Goal: Task Accomplishment & Management: Use online tool/utility

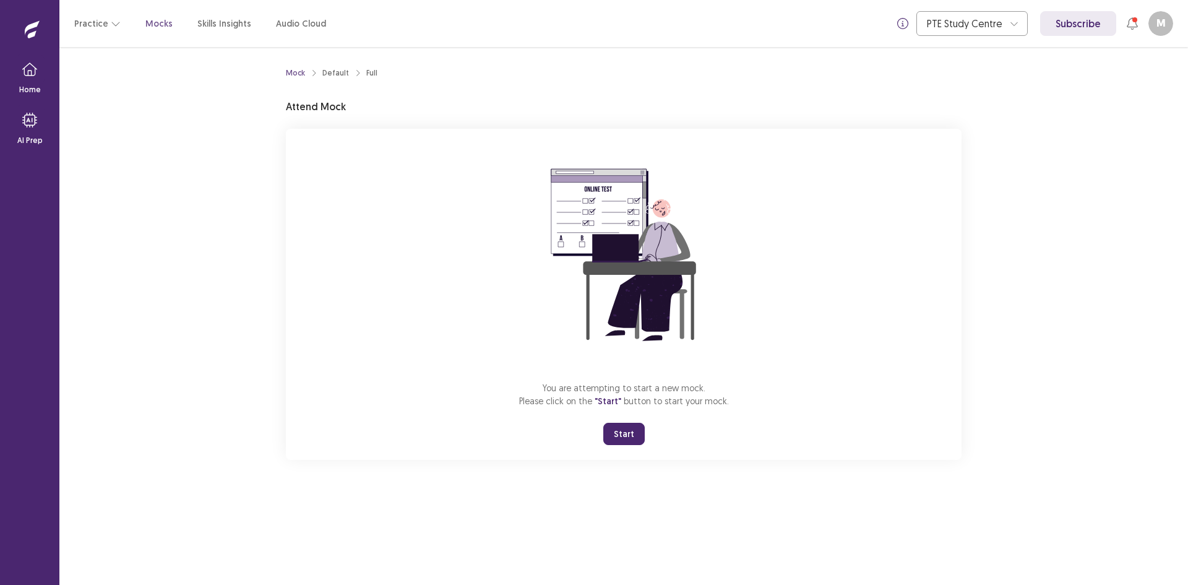
click at [627, 427] on button "Start" at bounding box center [623, 434] width 41 height 22
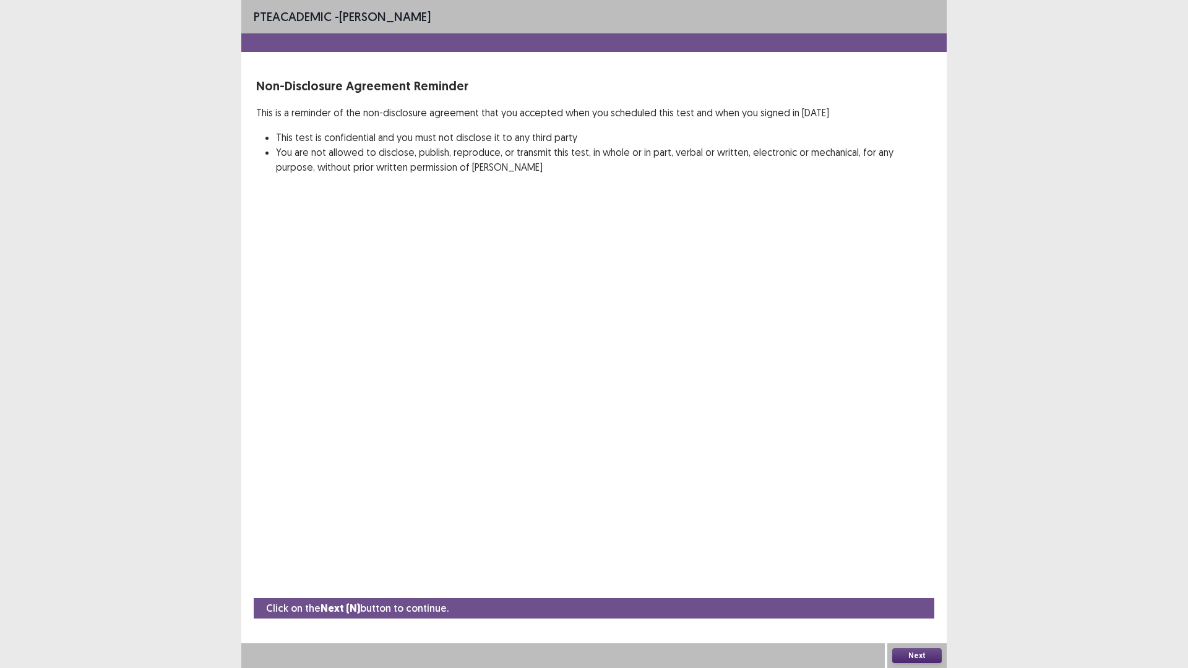
click at [920, 584] on div "Next" at bounding box center [916, 656] width 59 height 25
click at [918, 584] on button "Next" at bounding box center [917, 656] width 50 height 15
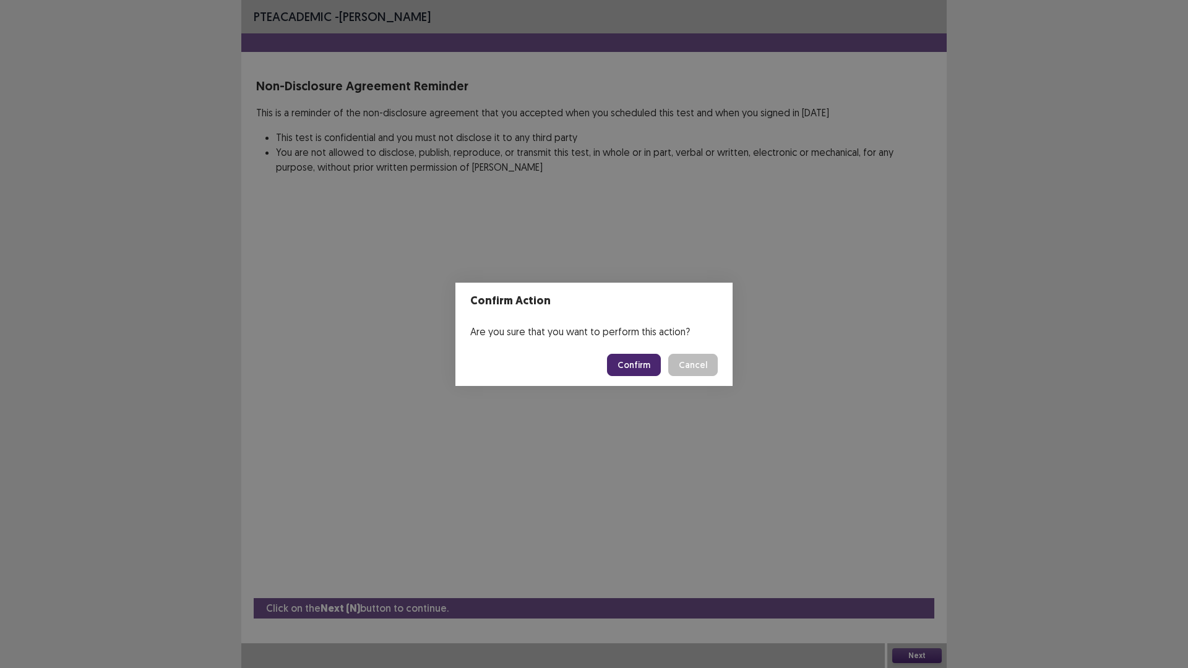
click at [636, 369] on button "Confirm" at bounding box center [634, 365] width 54 height 22
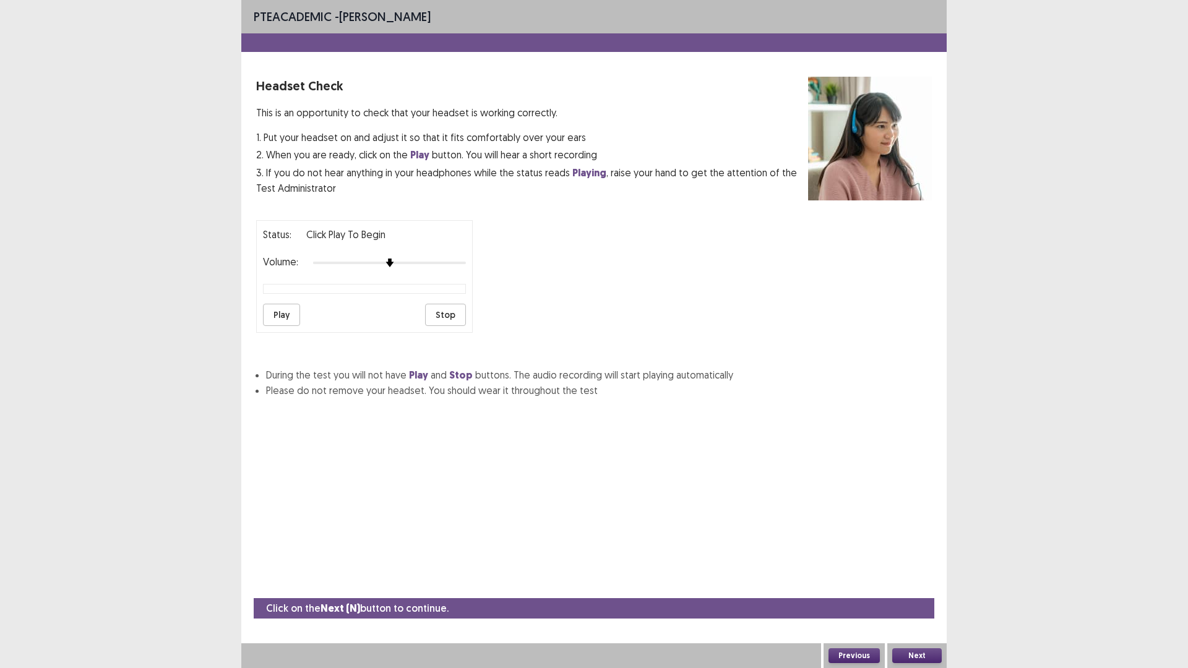
click at [905, 584] on button "Next" at bounding box center [917, 656] width 50 height 15
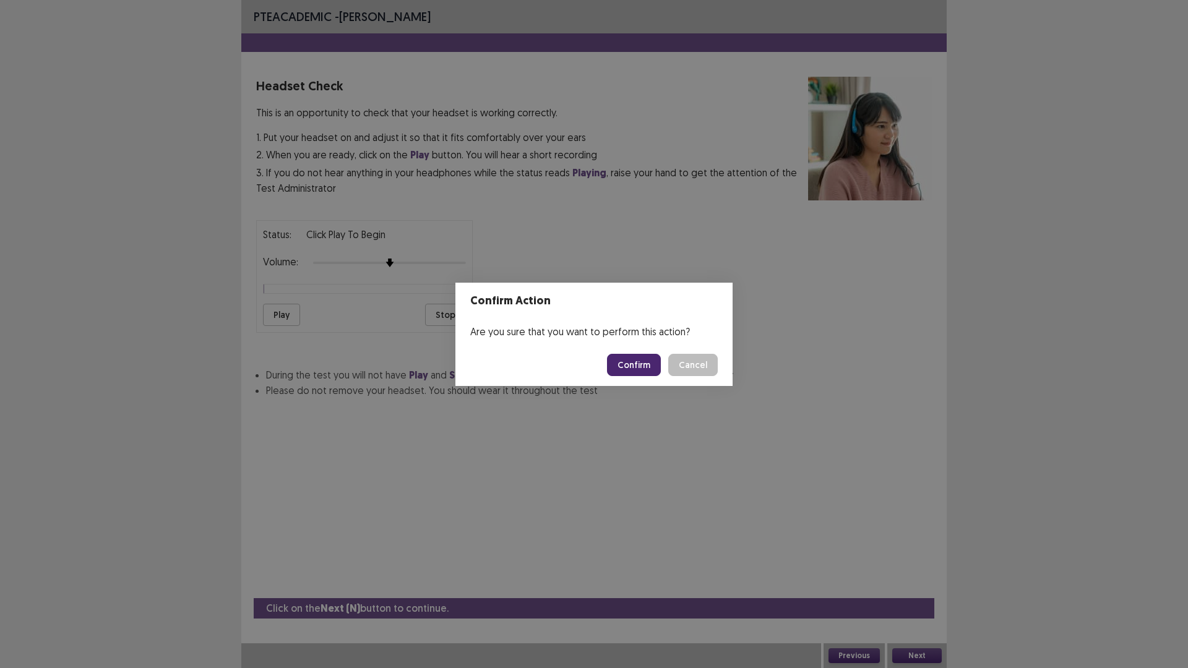
click at [644, 371] on button "Confirm" at bounding box center [634, 365] width 54 height 22
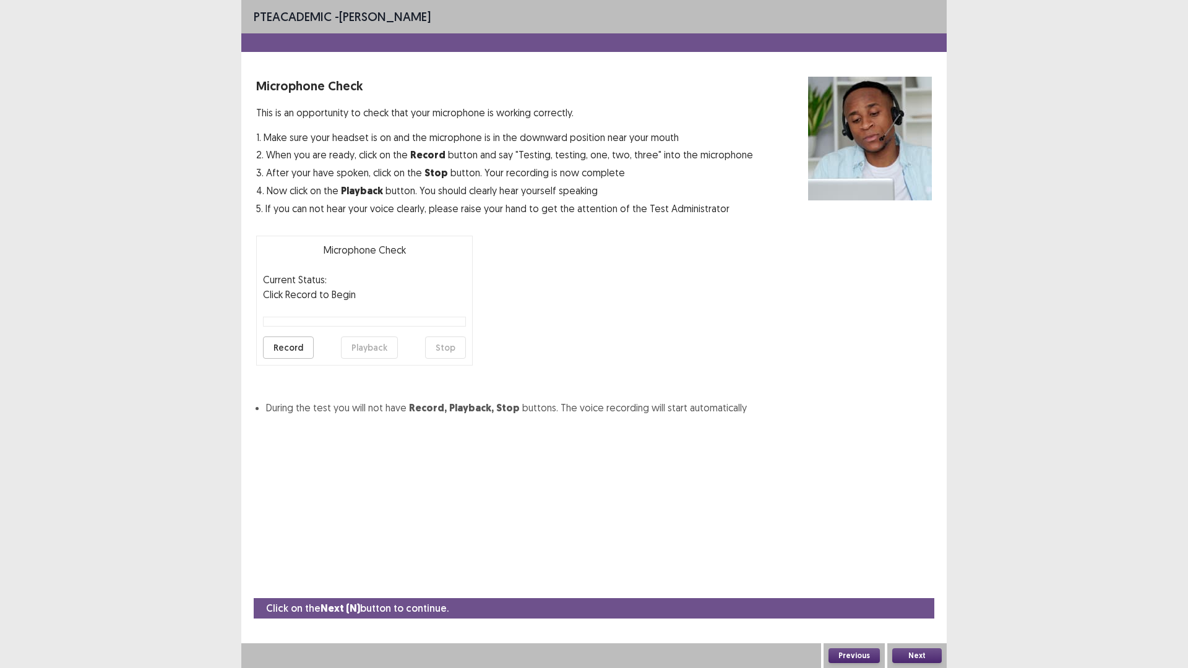
click at [913, 584] on button "Next" at bounding box center [917, 656] width 50 height 15
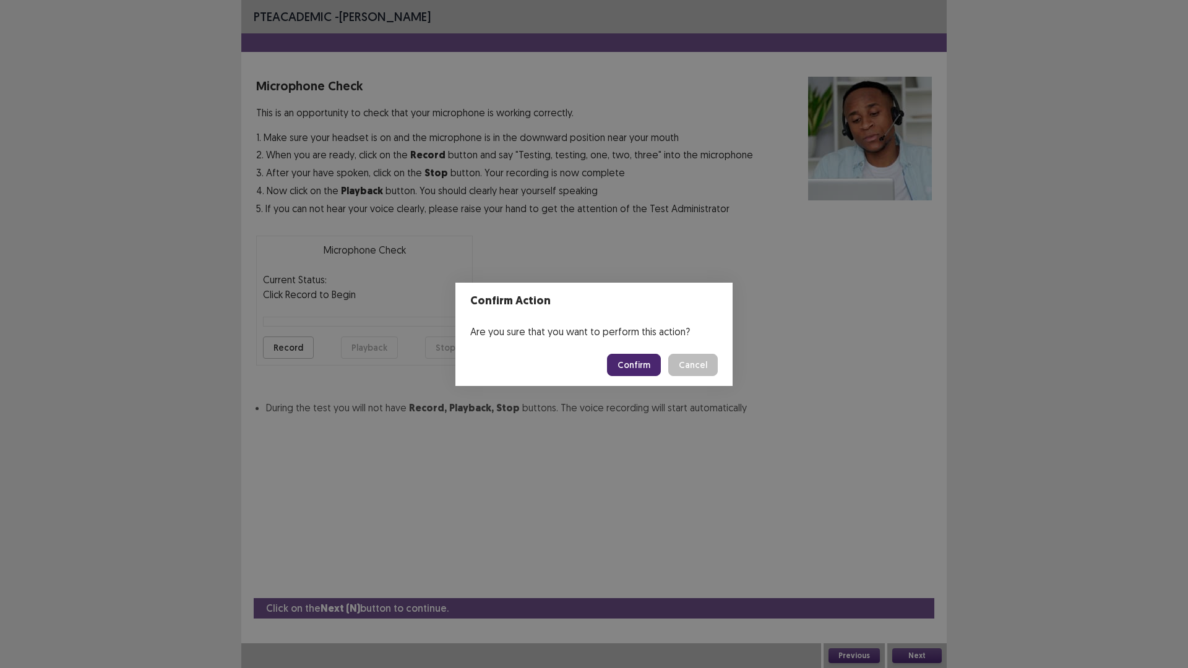
click at [641, 363] on button "Confirm" at bounding box center [634, 365] width 54 height 22
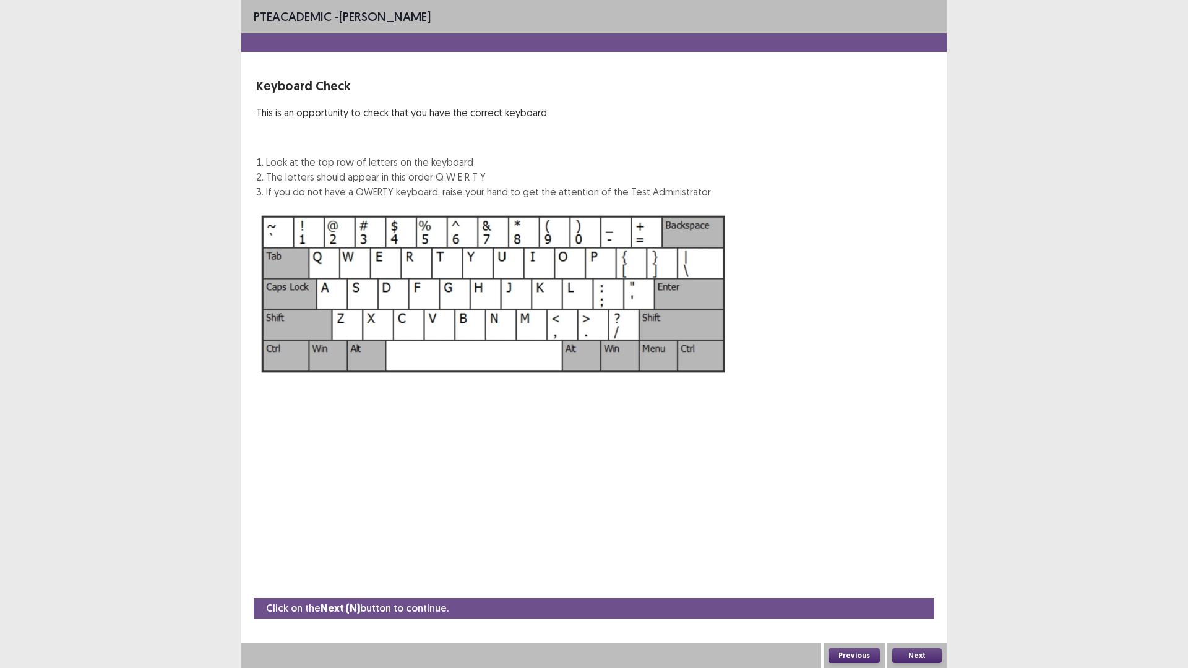
click at [900, 584] on button "Next" at bounding box center [917, 656] width 50 height 15
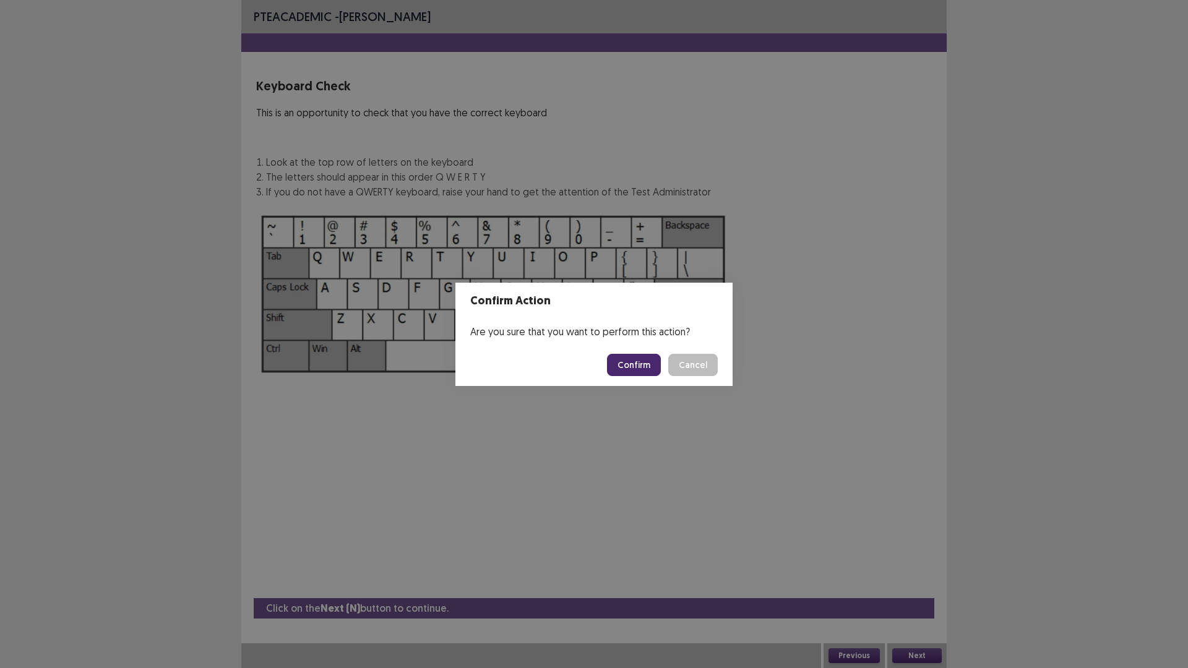
click at [651, 369] on button "Confirm" at bounding box center [634, 365] width 54 height 22
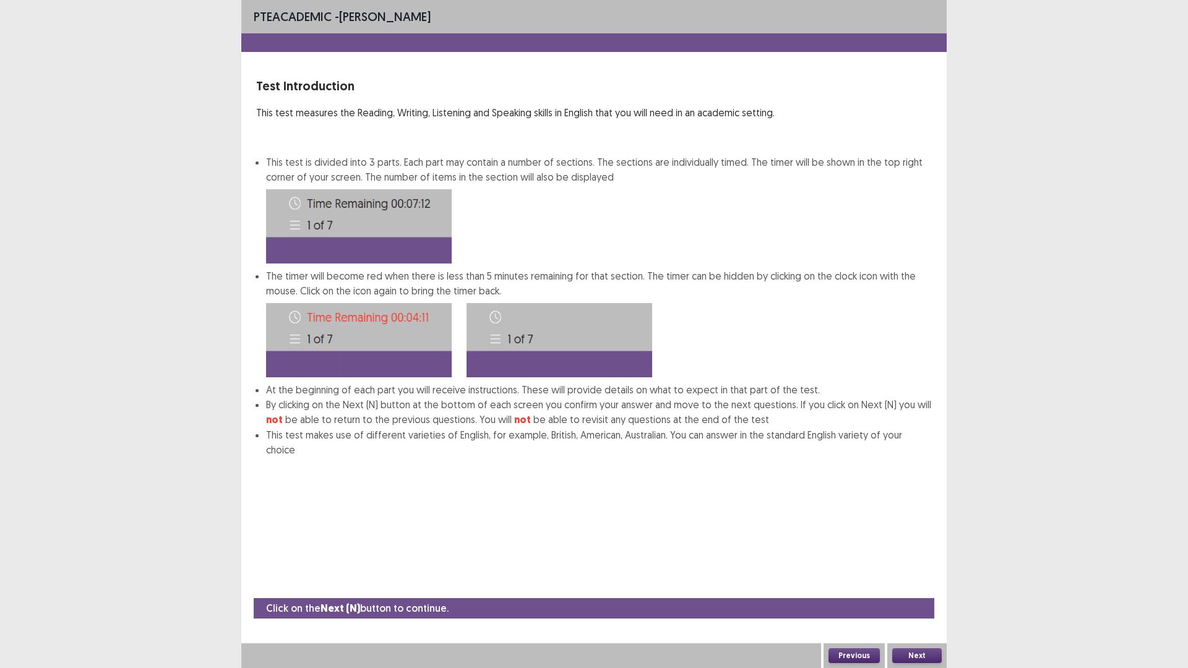
click at [918, 584] on button "Next" at bounding box center [917, 656] width 50 height 15
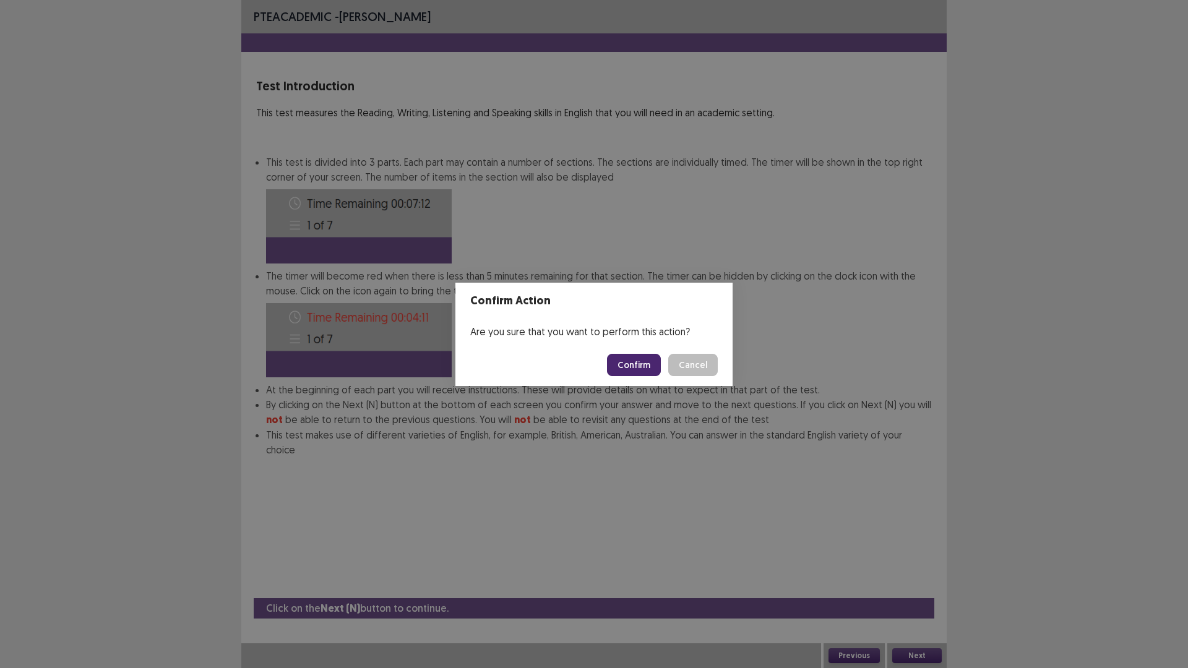
click at [641, 360] on button "Confirm" at bounding box center [634, 365] width 54 height 22
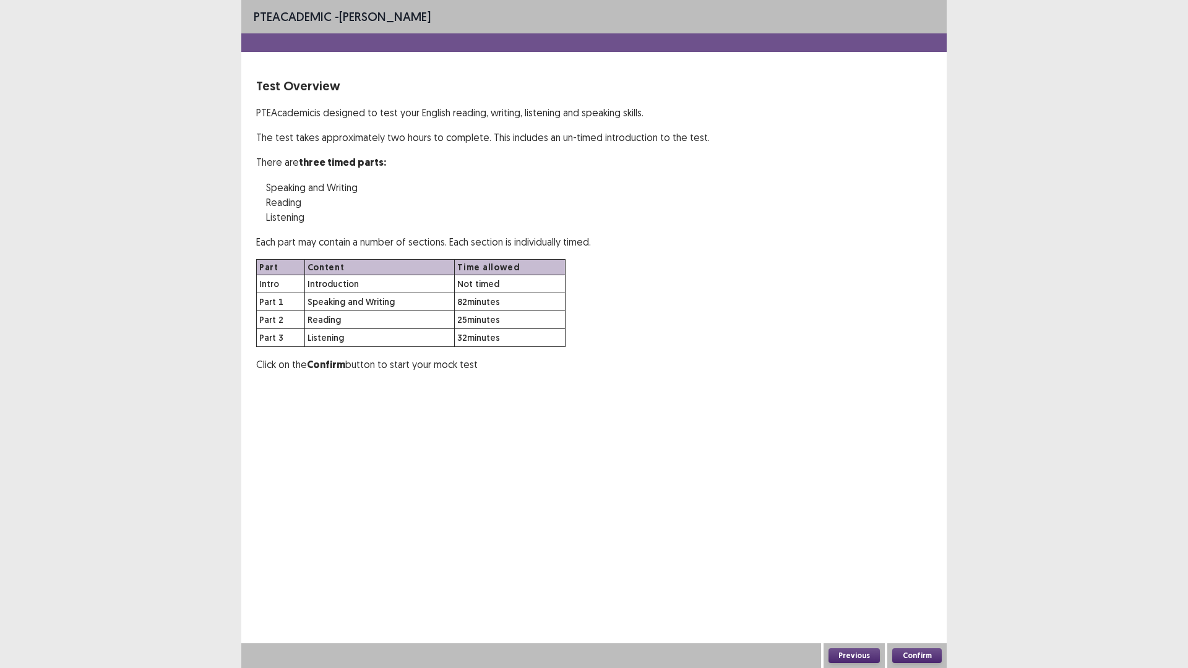
click at [930, 584] on button "Confirm" at bounding box center [917, 656] width 50 height 15
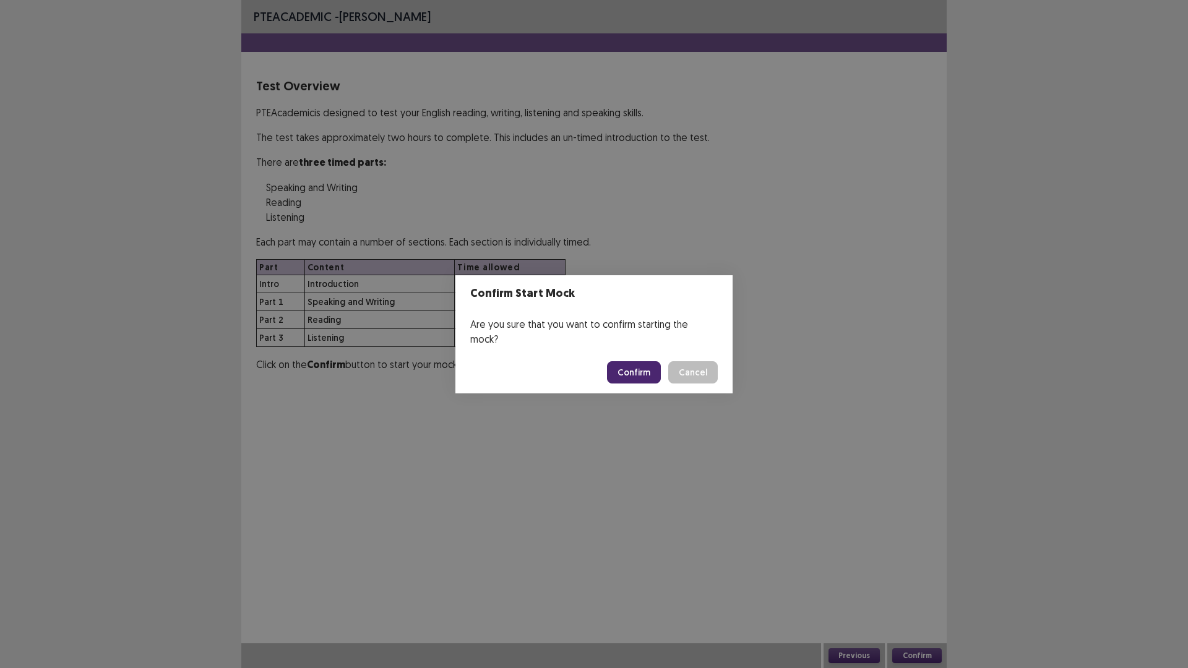
click at [656, 365] on button "Confirm" at bounding box center [634, 372] width 54 height 22
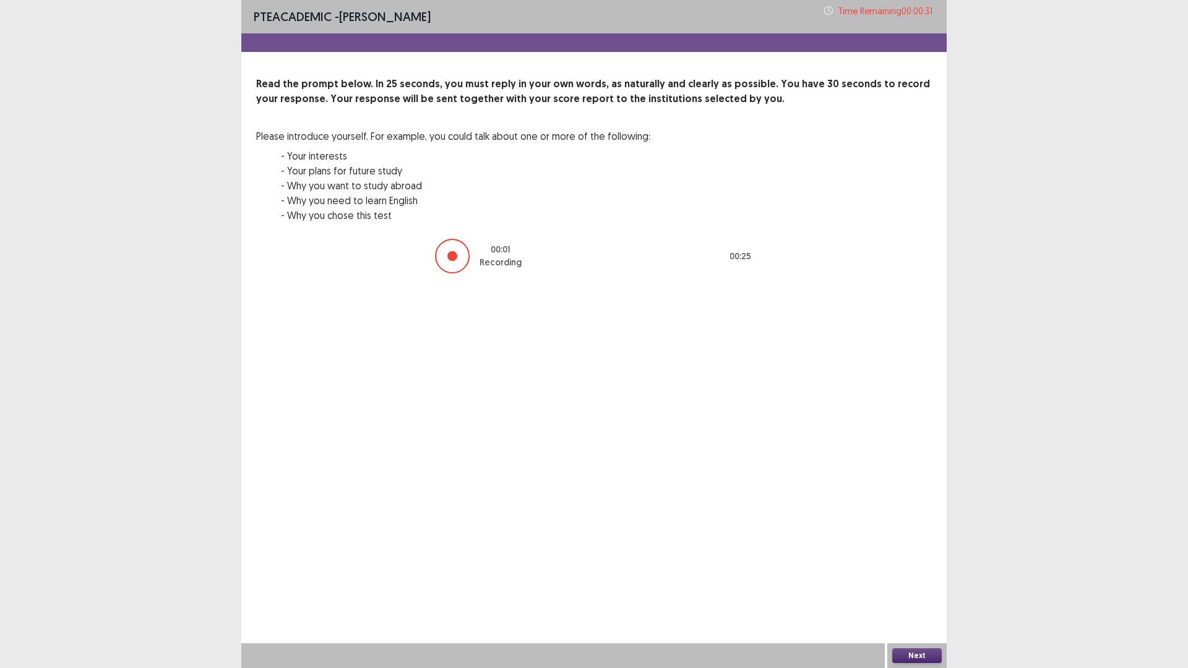
click at [910, 584] on button "Next" at bounding box center [917, 656] width 50 height 15
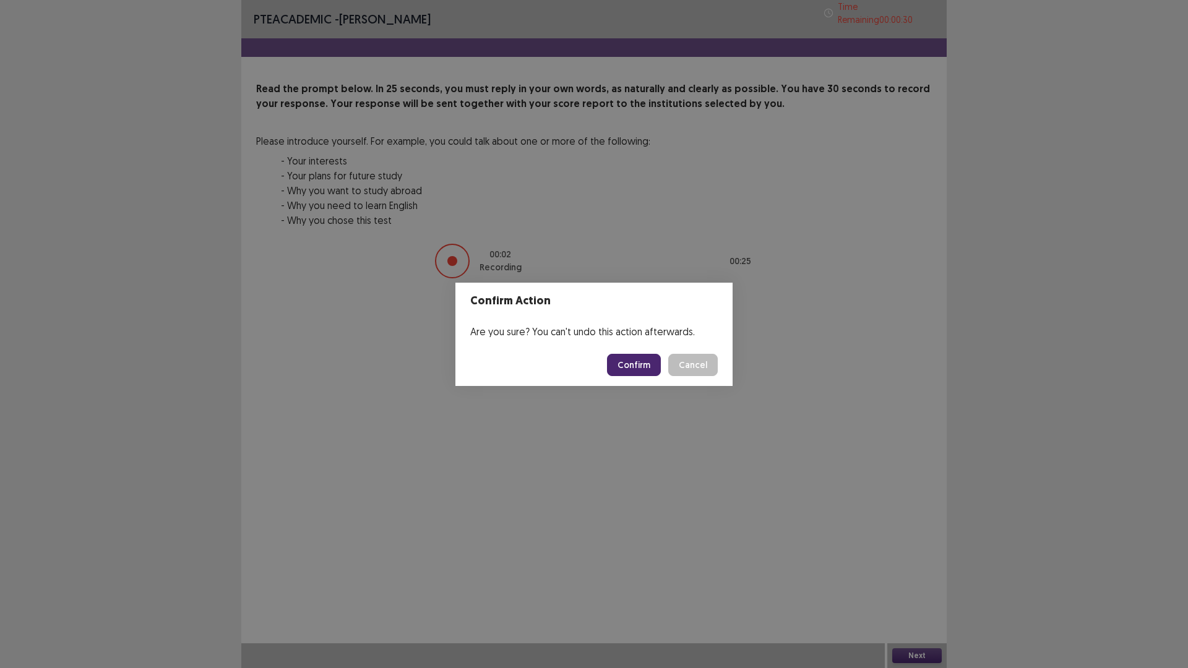
click at [647, 361] on button "Confirm" at bounding box center [634, 365] width 54 height 22
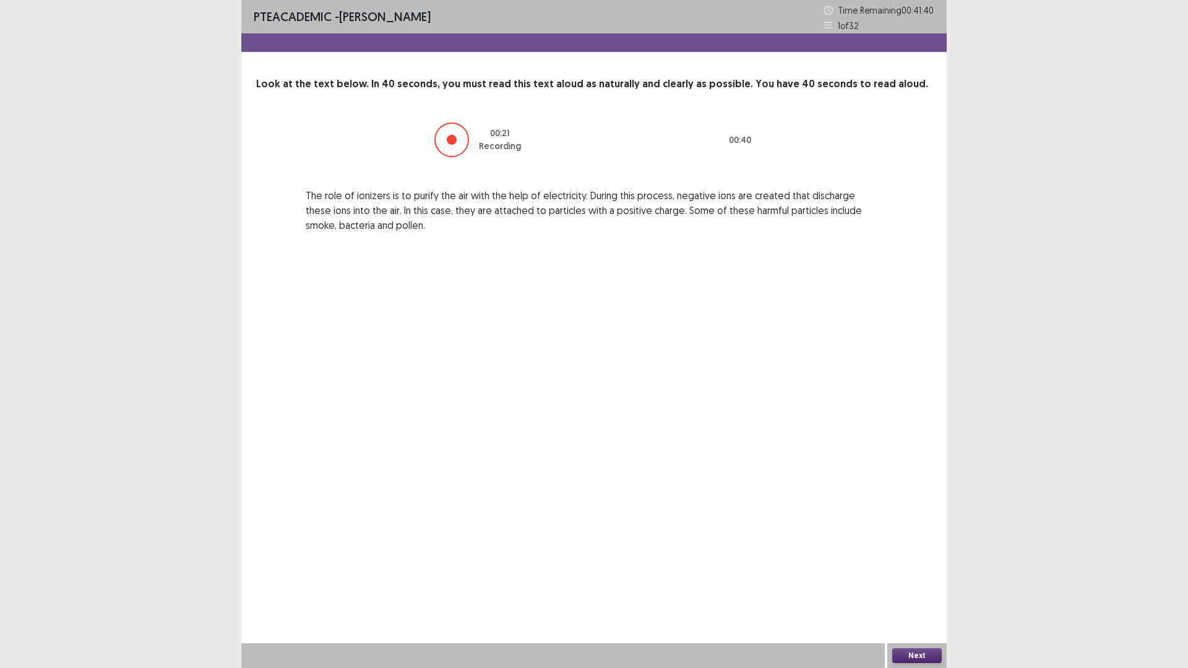
click at [905, 584] on button "Next" at bounding box center [917, 656] width 50 height 15
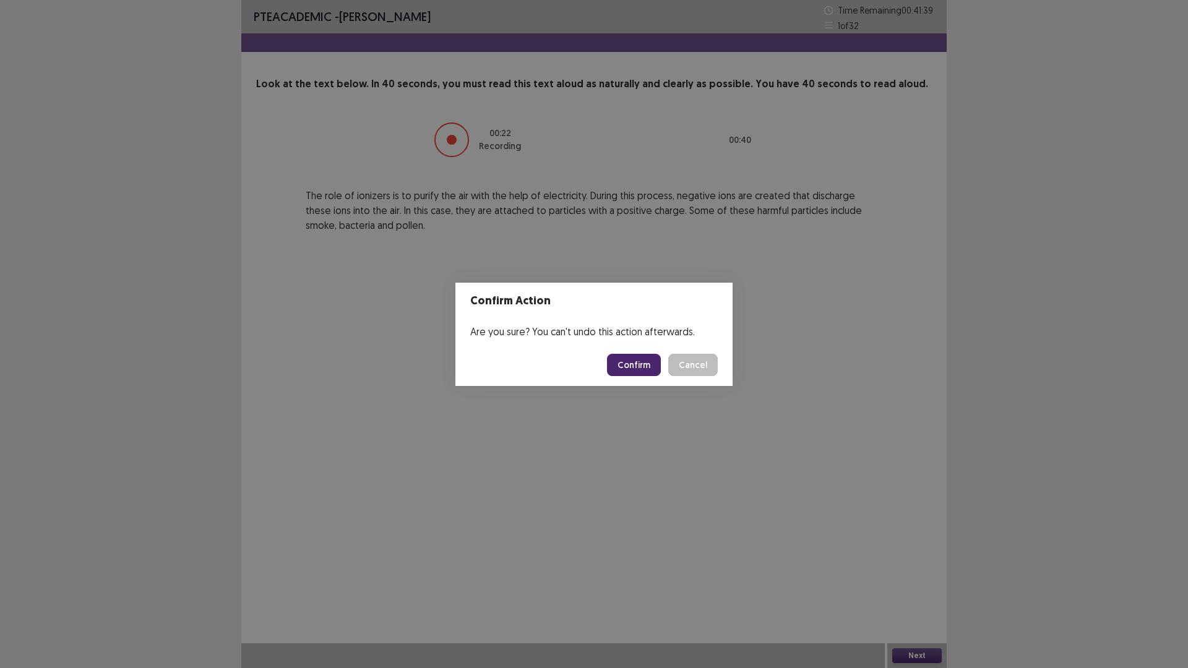
click at [641, 359] on button "Confirm" at bounding box center [634, 365] width 54 height 22
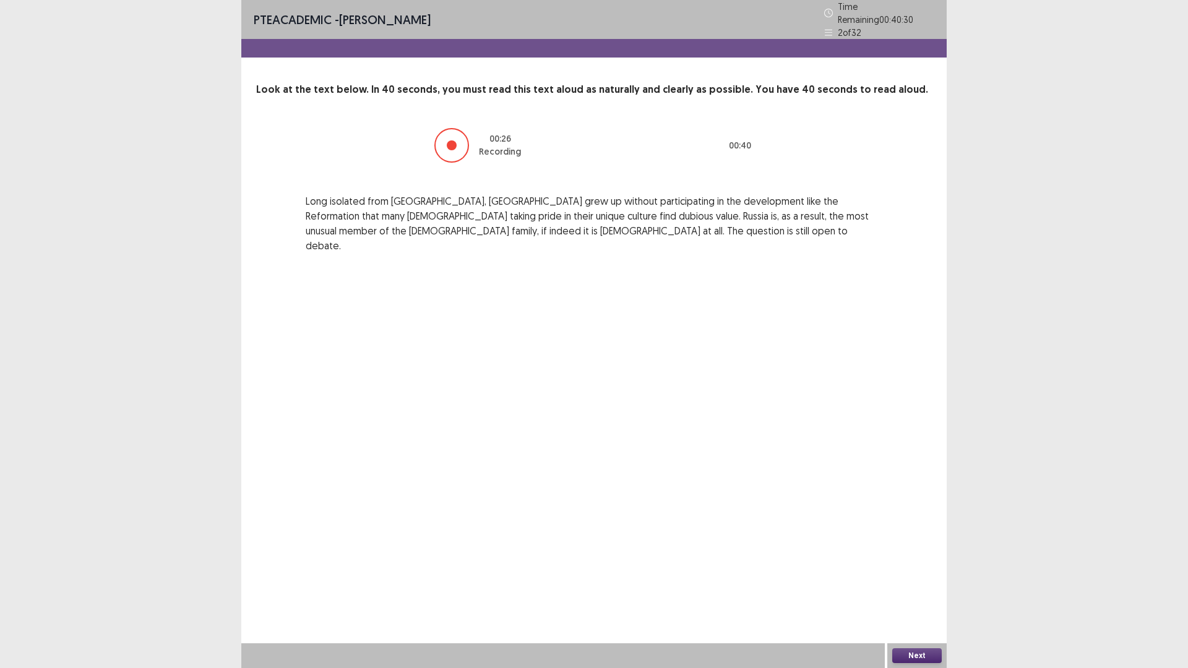
click at [921, 584] on button "Next" at bounding box center [917, 656] width 50 height 15
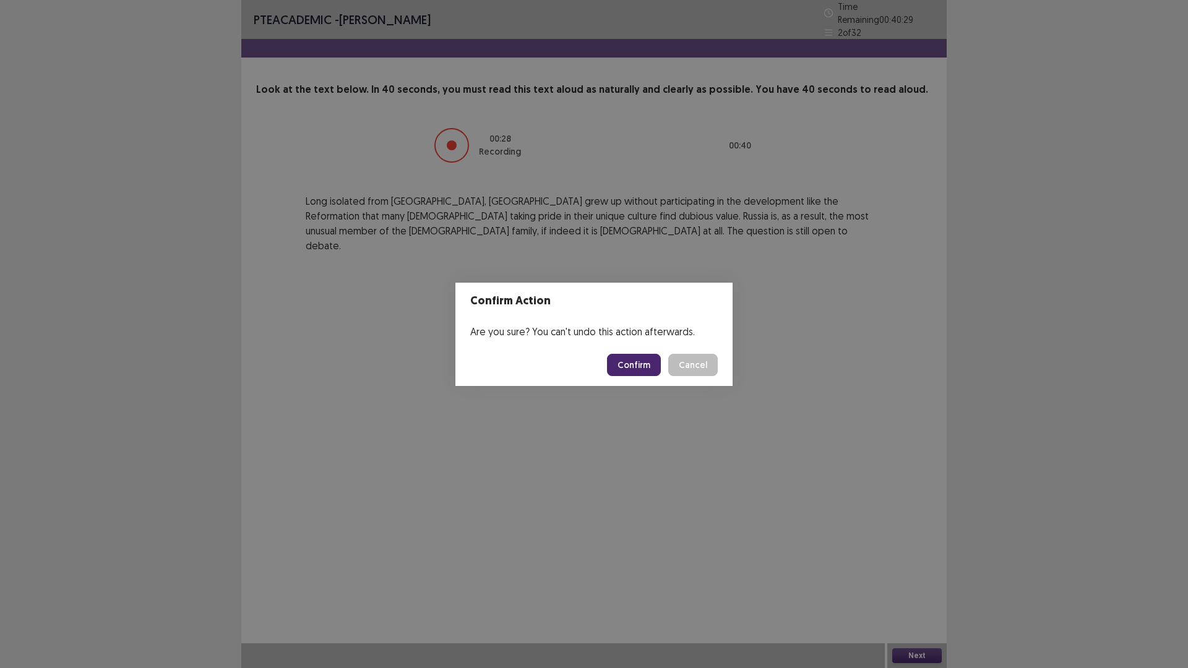
click at [632, 366] on button "Confirm" at bounding box center [634, 365] width 54 height 22
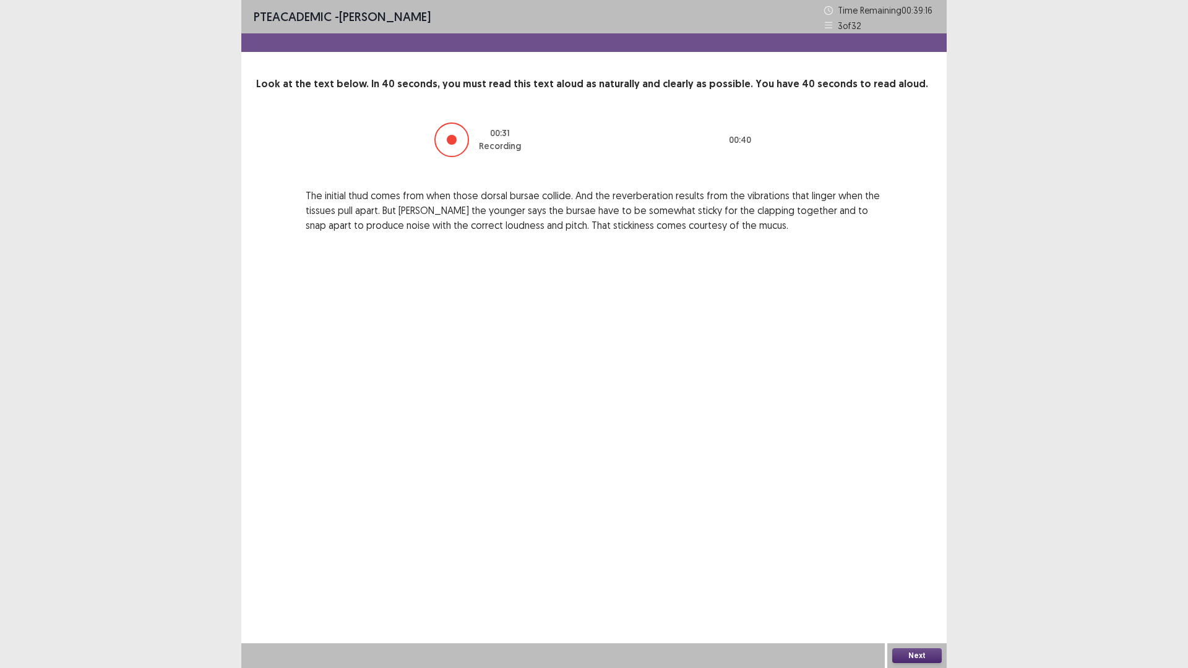
click at [917, 584] on button "Next" at bounding box center [917, 656] width 50 height 15
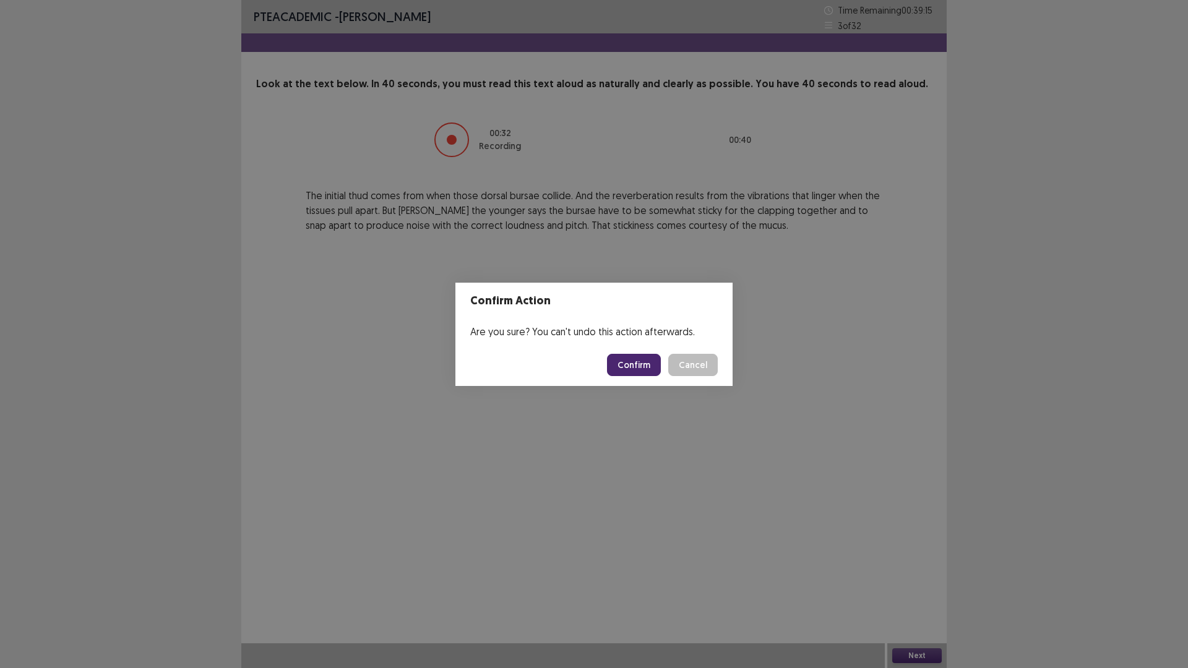
click at [641, 365] on button "Confirm" at bounding box center [634, 365] width 54 height 22
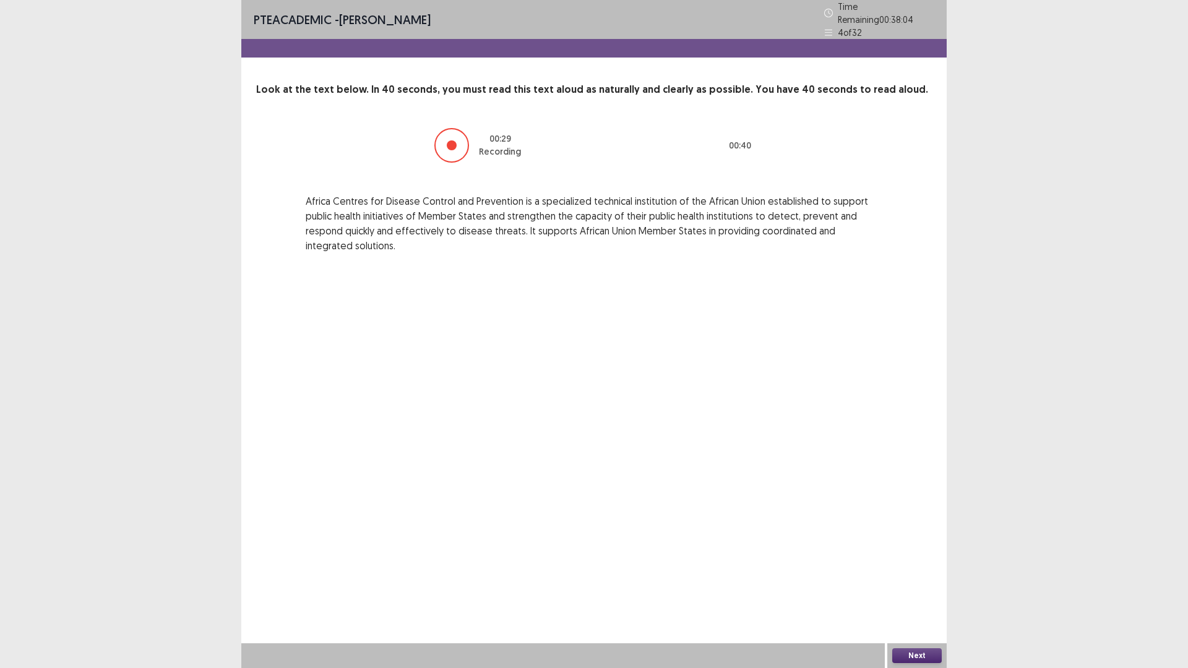
click at [898, 584] on button "Next" at bounding box center [917, 656] width 50 height 15
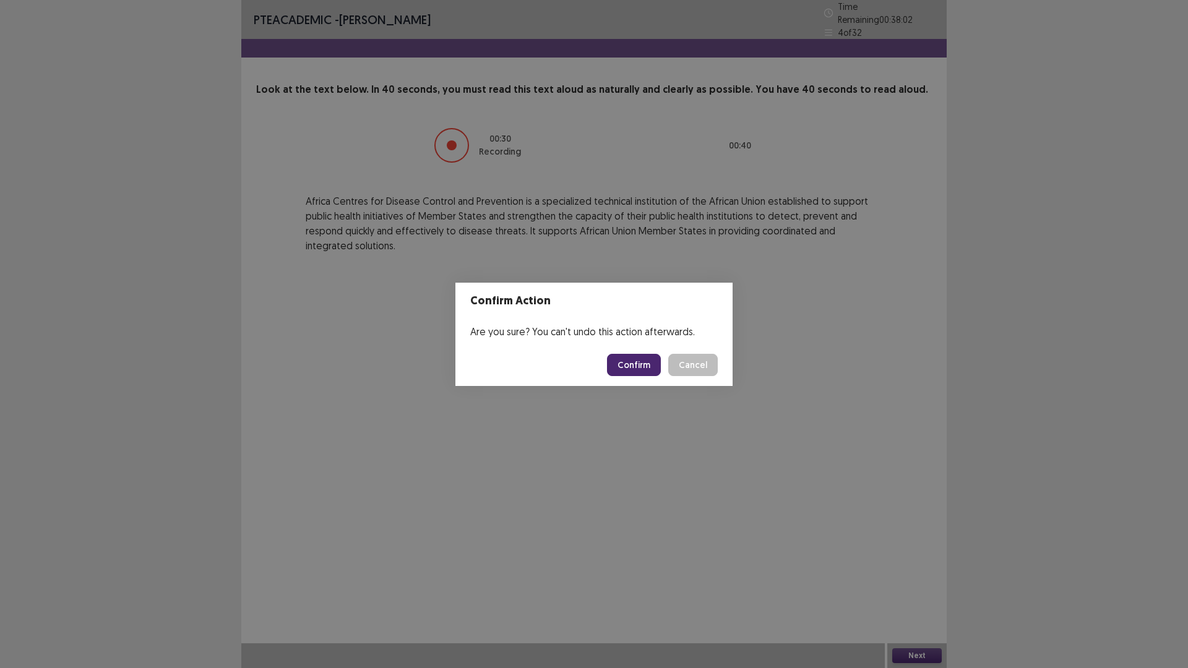
click at [626, 361] on button "Confirm" at bounding box center [634, 365] width 54 height 22
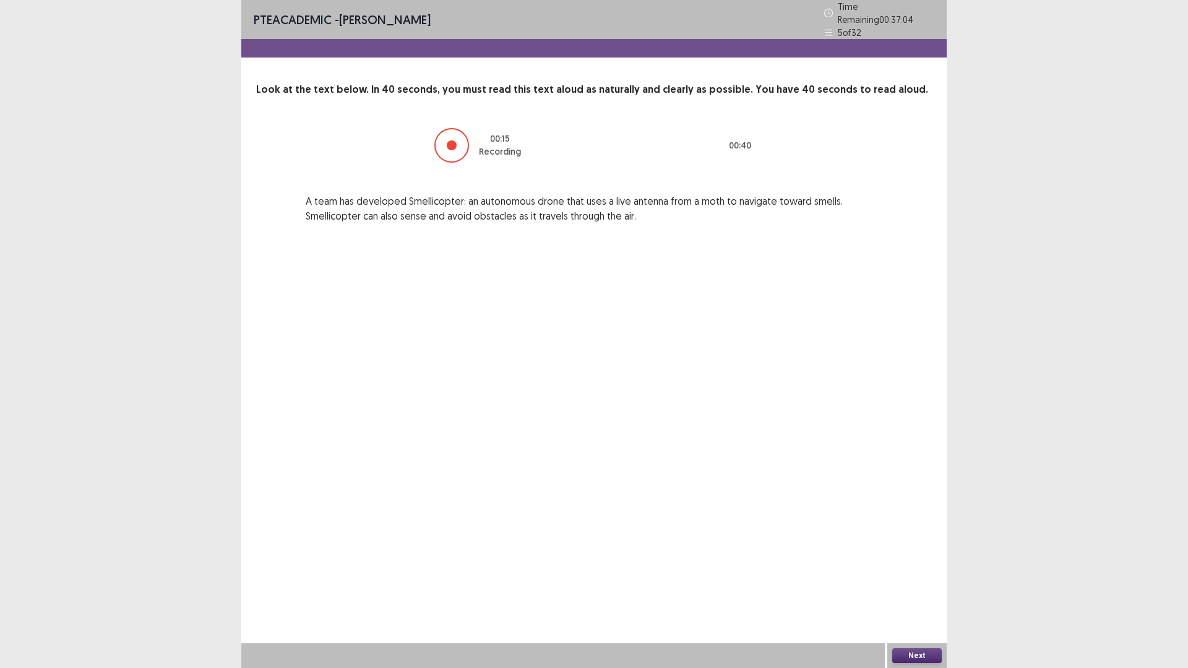
click at [905, 584] on button "Next" at bounding box center [917, 656] width 50 height 15
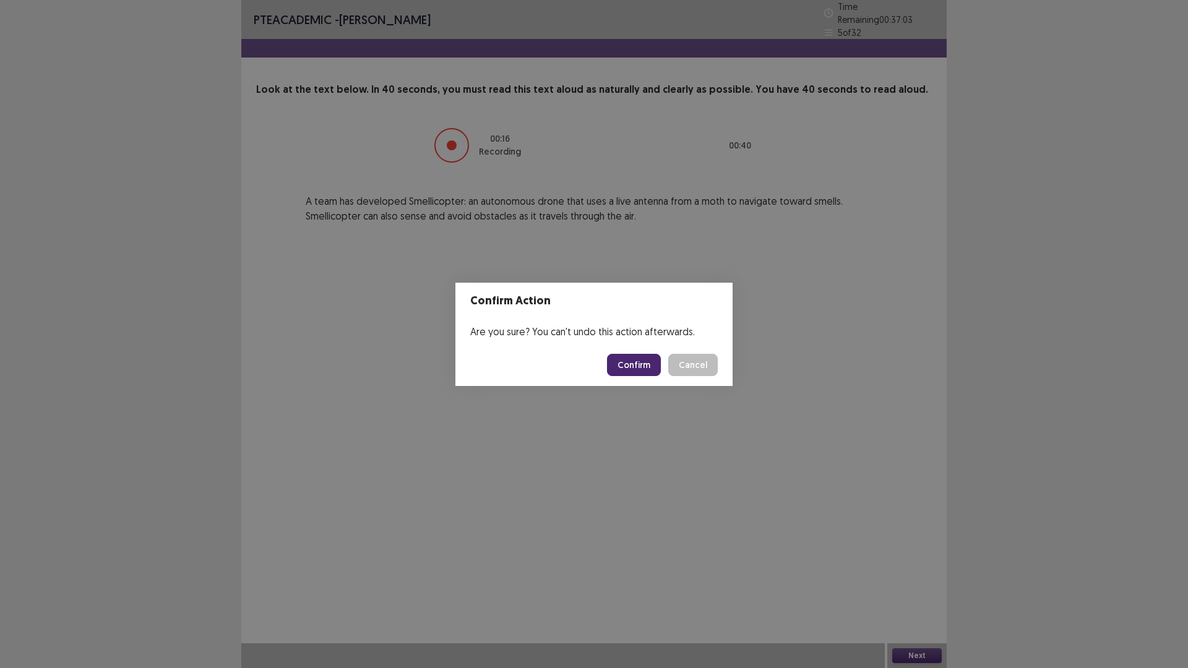
click at [649, 366] on button "Confirm" at bounding box center [634, 365] width 54 height 22
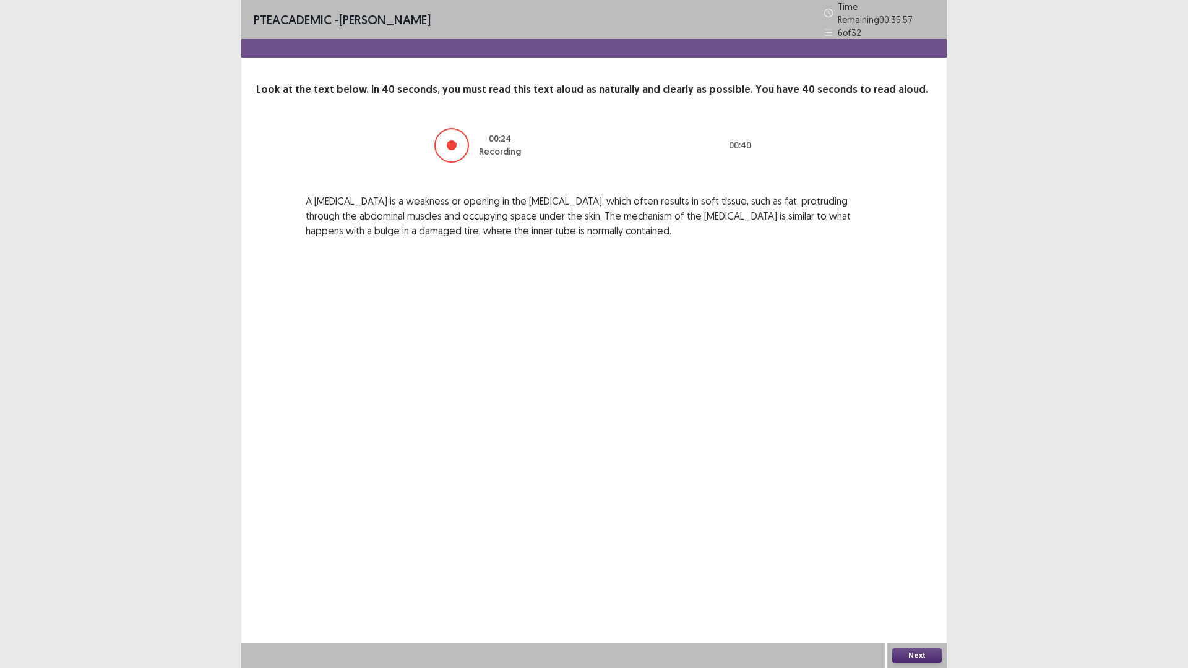
click at [893, 584] on button "Next" at bounding box center [917, 656] width 50 height 15
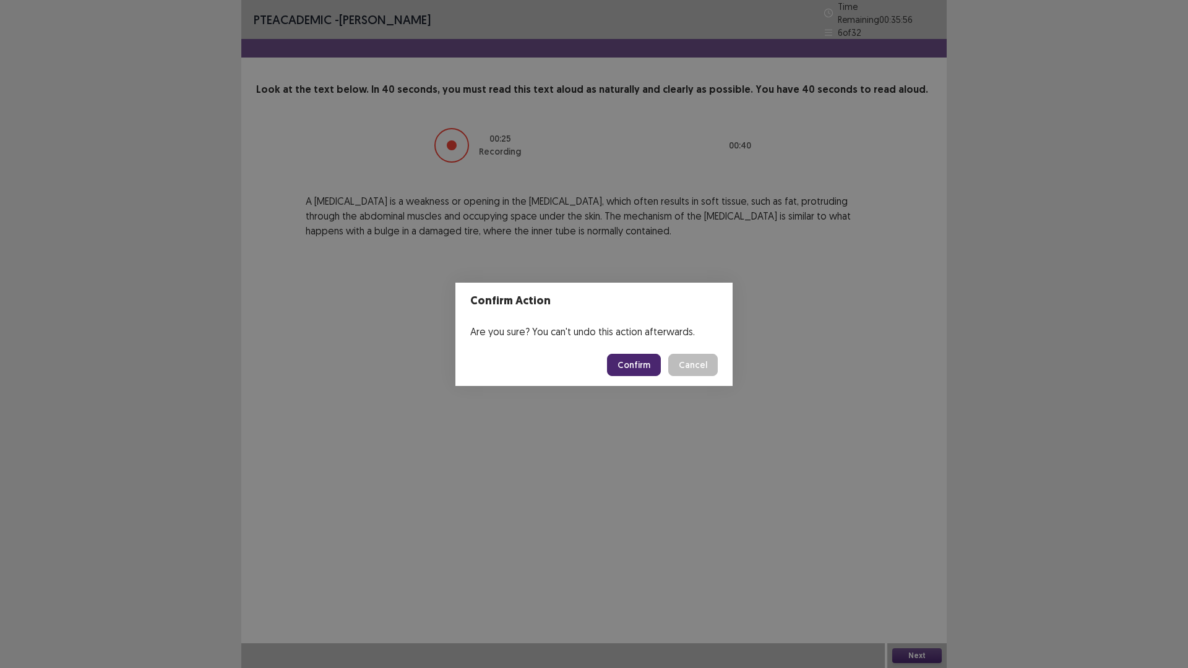
click at [645, 371] on button "Confirm" at bounding box center [634, 365] width 54 height 22
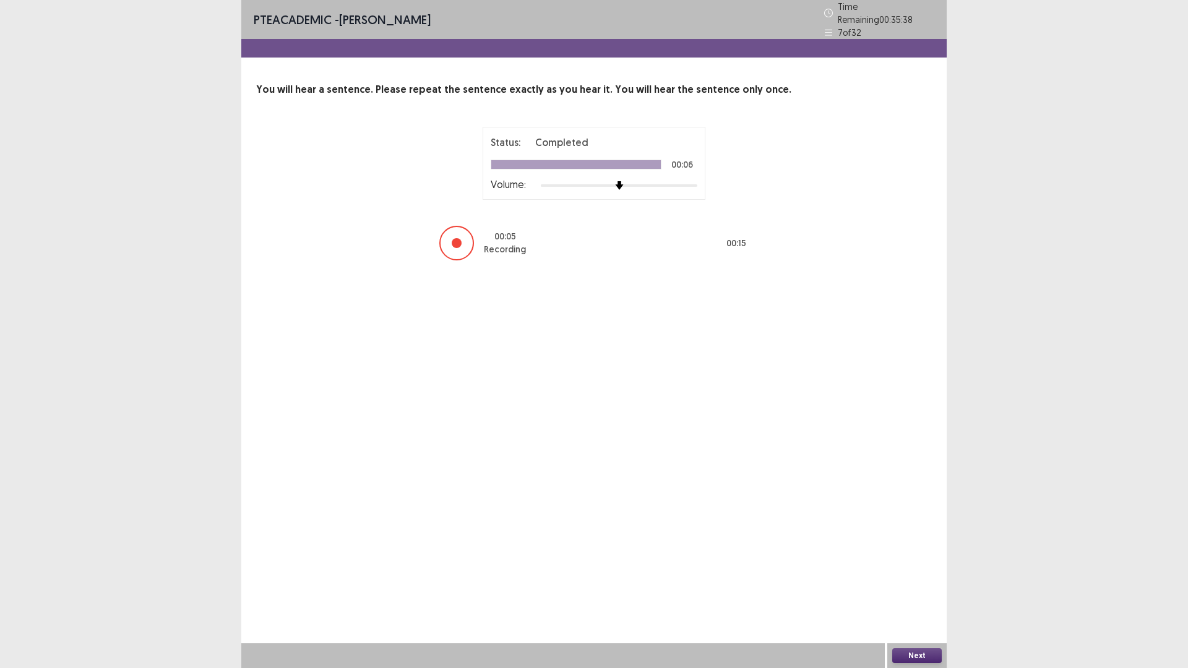
click at [909, 584] on button "Next" at bounding box center [917, 656] width 50 height 15
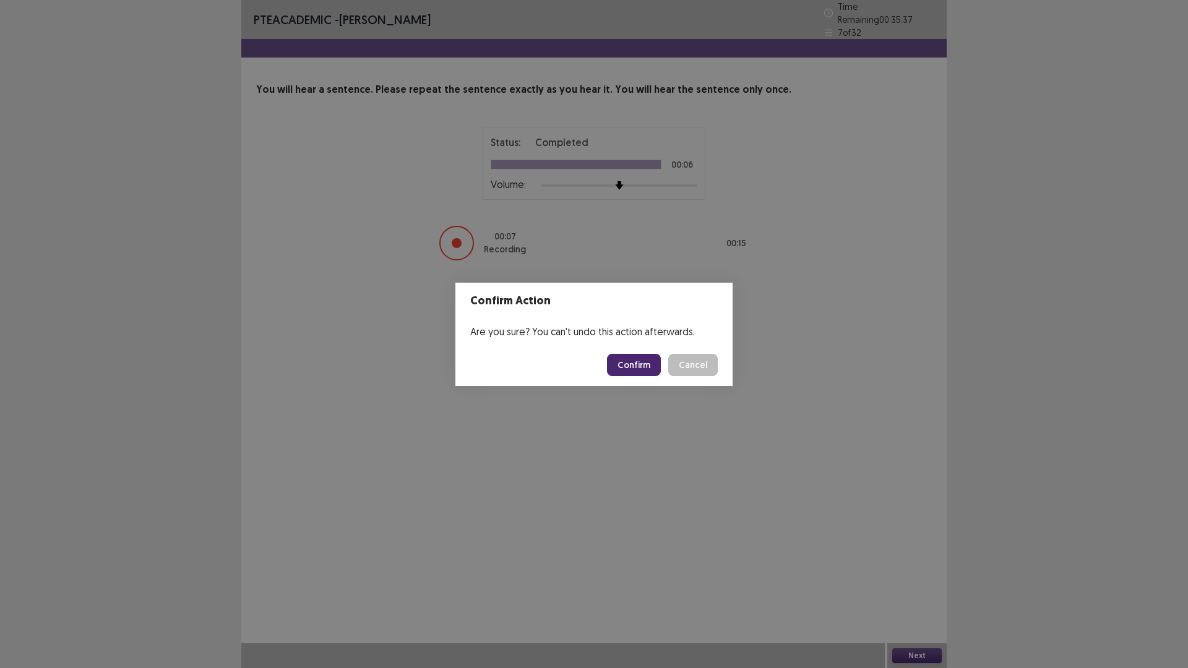
click at [641, 366] on button "Confirm" at bounding box center [634, 365] width 54 height 22
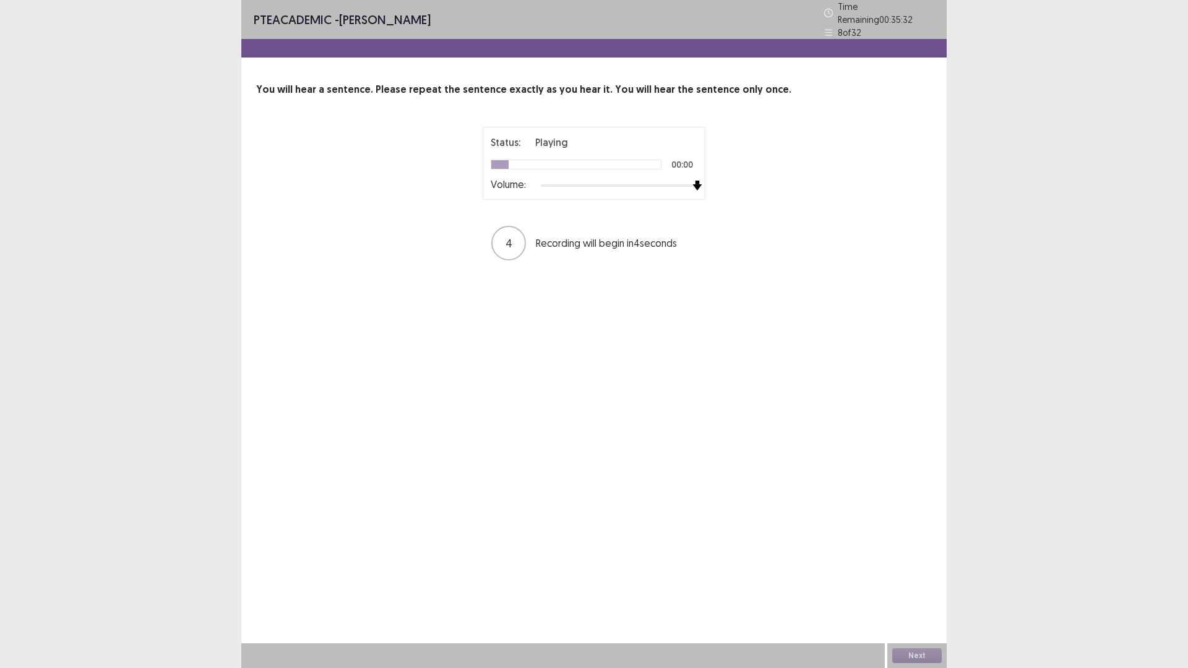
click at [749, 177] on div "Status: Playing 00:00 Volume: 4 Recording will begin in 4 seconds" at bounding box center [594, 194] width 676 height 135
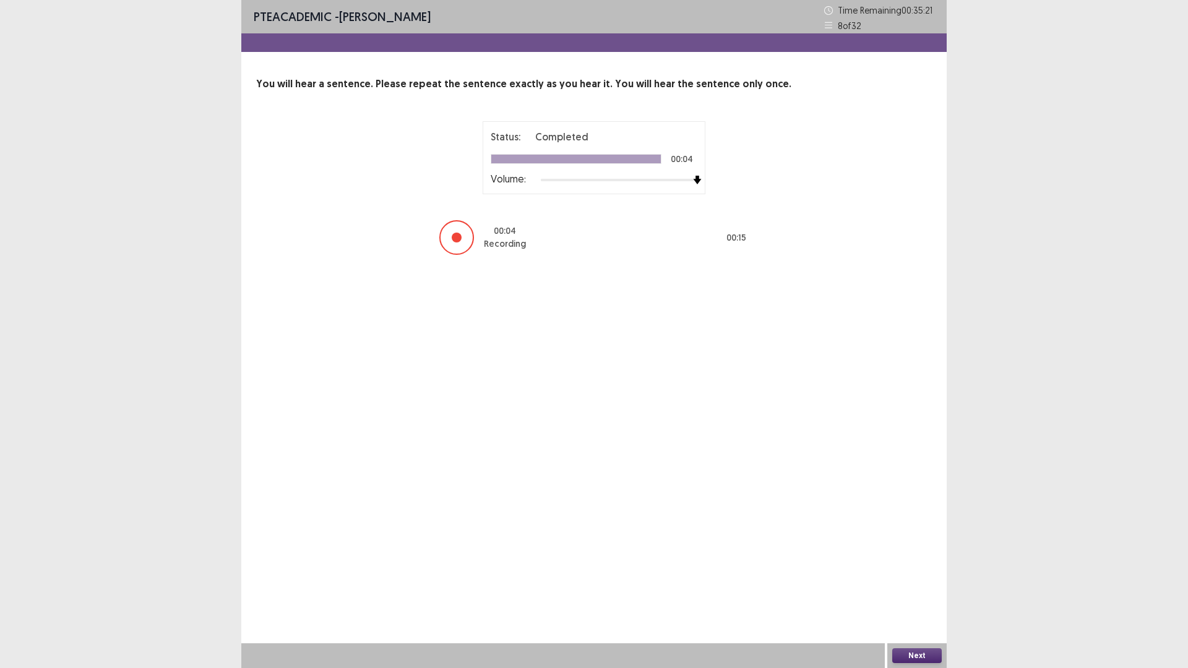
click at [906, 584] on button "Next" at bounding box center [917, 656] width 50 height 15
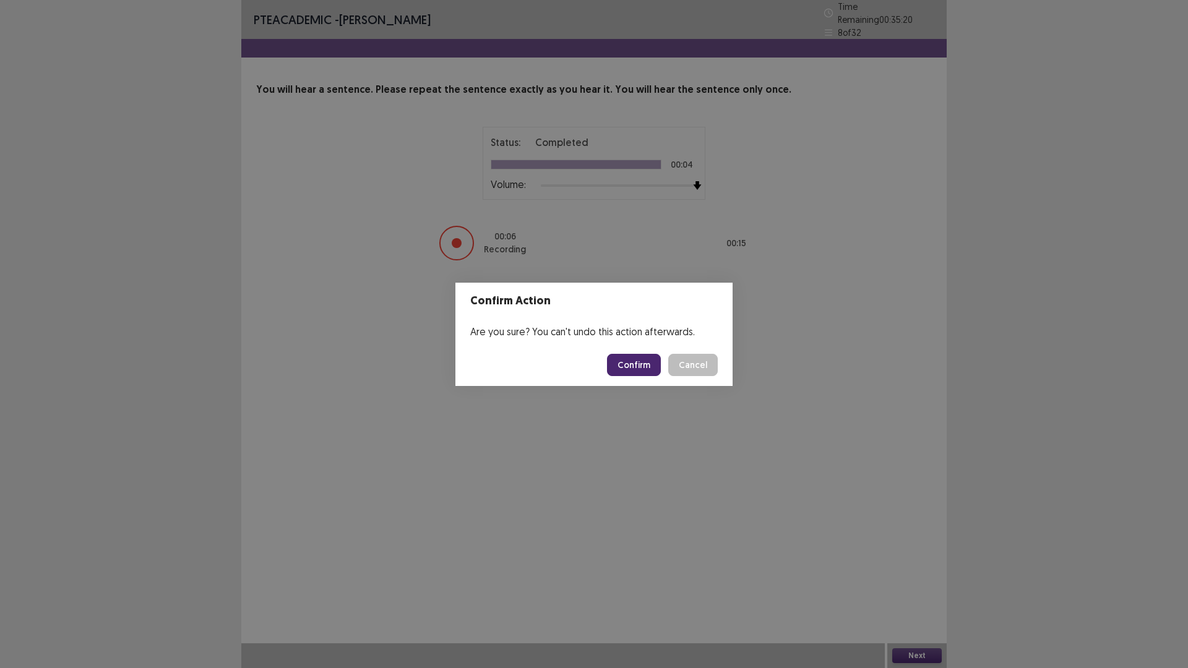
click at [632, 367] on button "Confirm" at bounding box center [634, 365] width 54 height 22
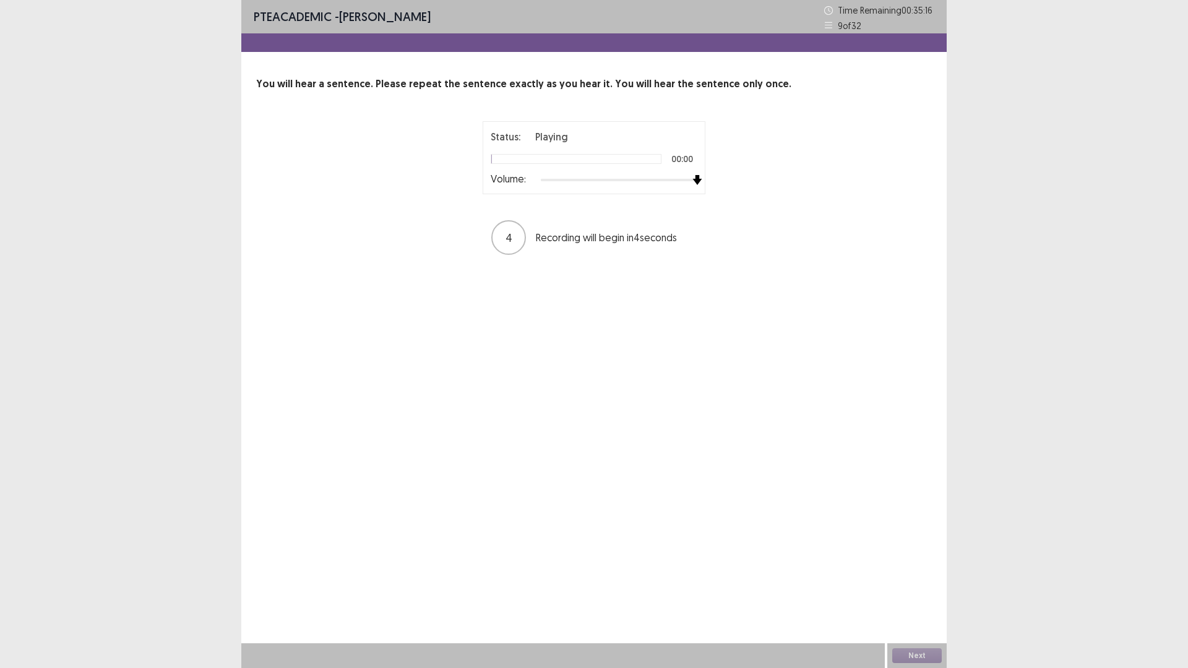
click at [738, 179] on div "Status: Playing 00:00 Volume: 4 Recording will begin in 4 seconds" at bounding box center [593, 188] width 309 height 135
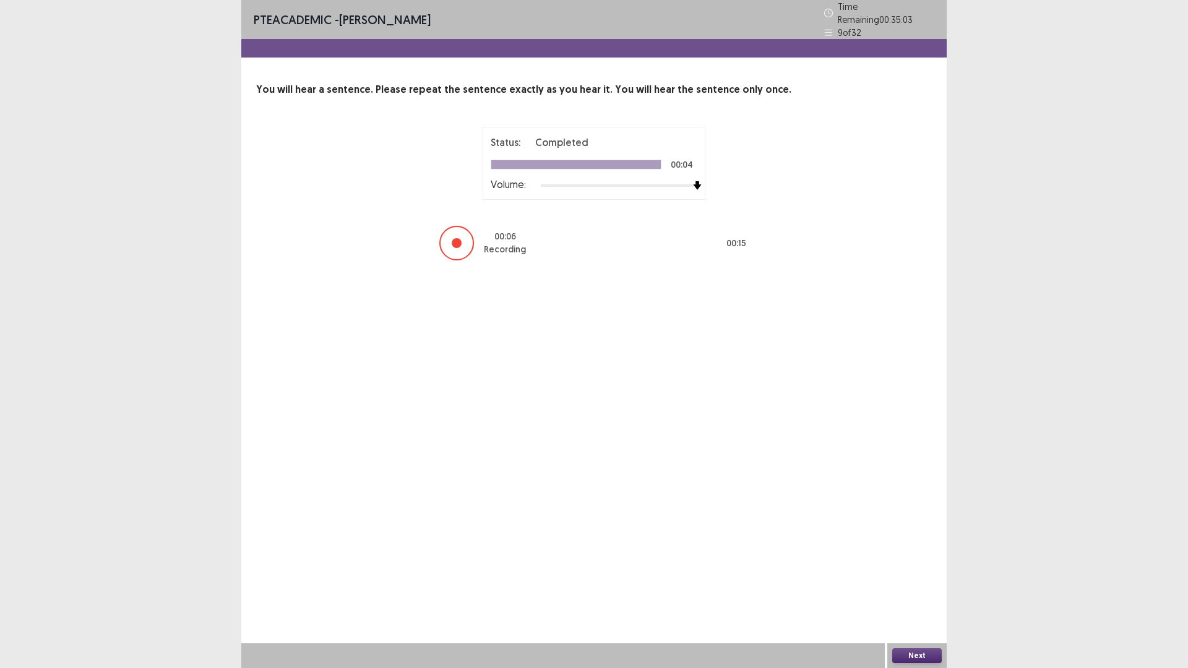
click at [913, 584] on button "Next" at bounding box center [917, 656] width 50 height 15
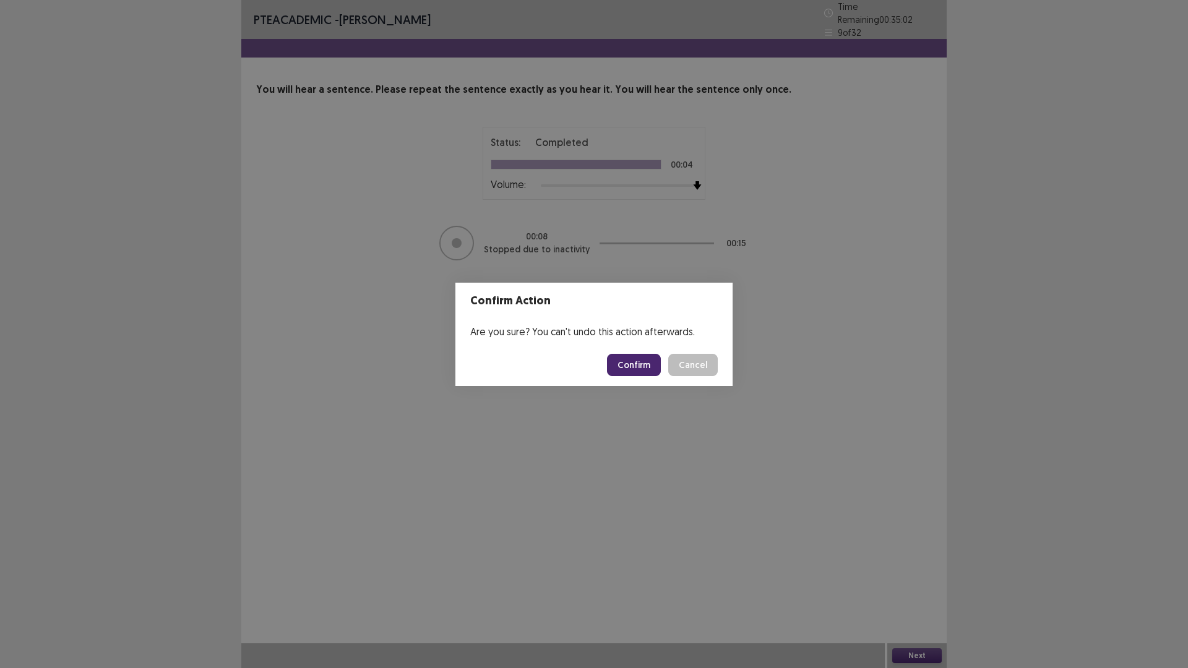
click at [634, 366] on button "Confirm" at bounding box center [634, 365] width 54 height 22
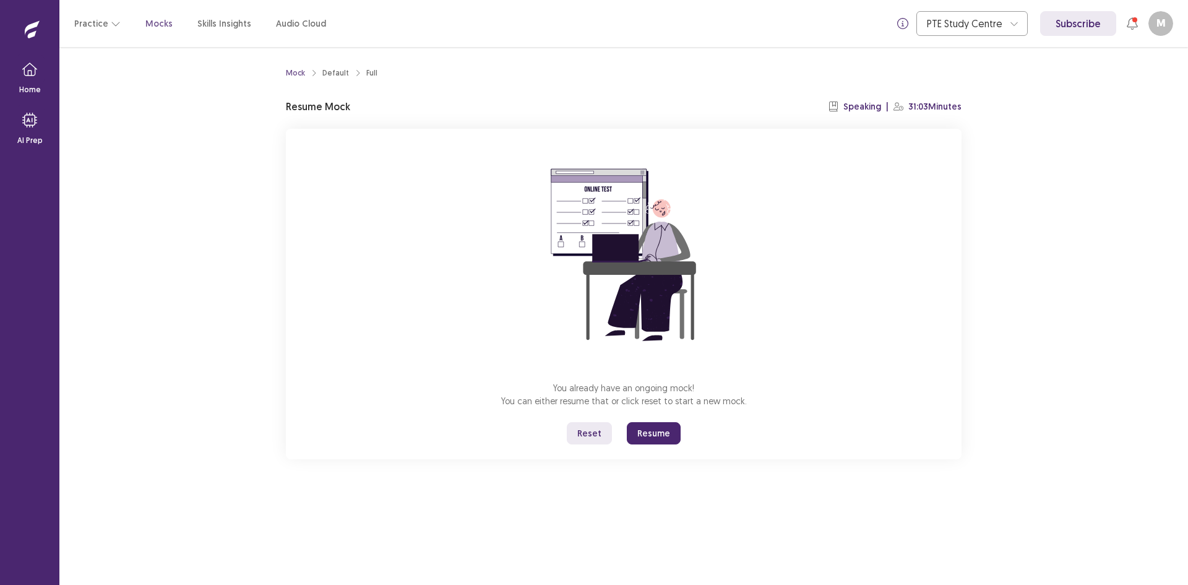
click at [657, 435] on button "Resume" at bounding box center [654, 433] width 54 height 22
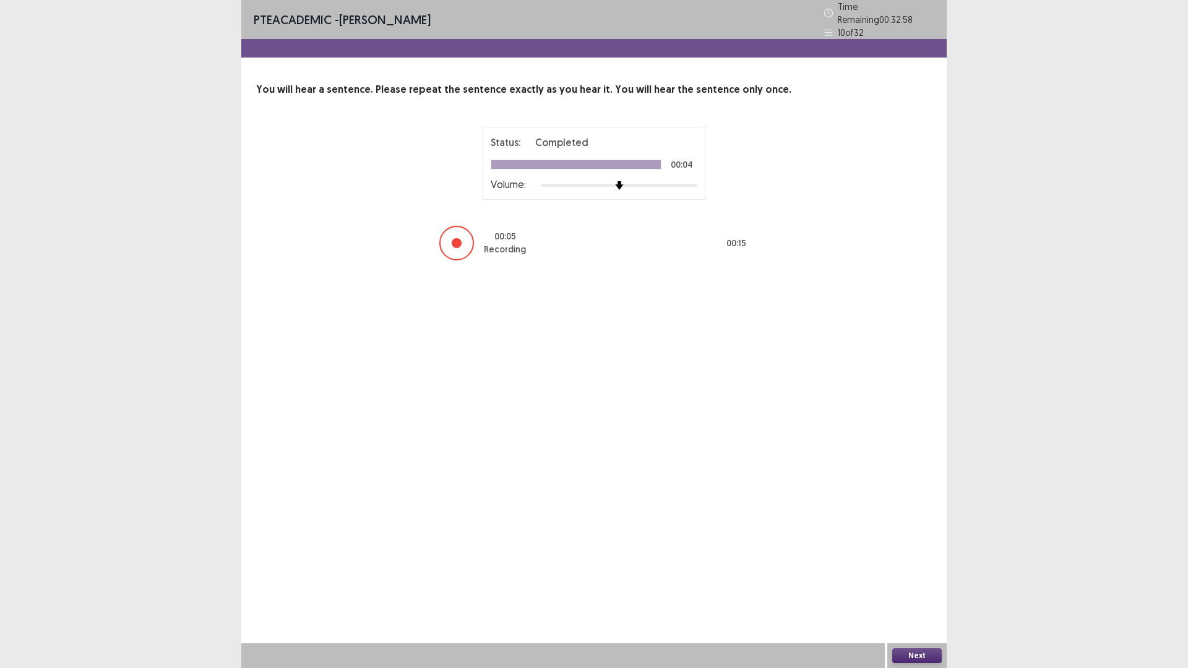
click at [918, 584] on button "Next" at bounding box center [917, 656] width 50 height 15
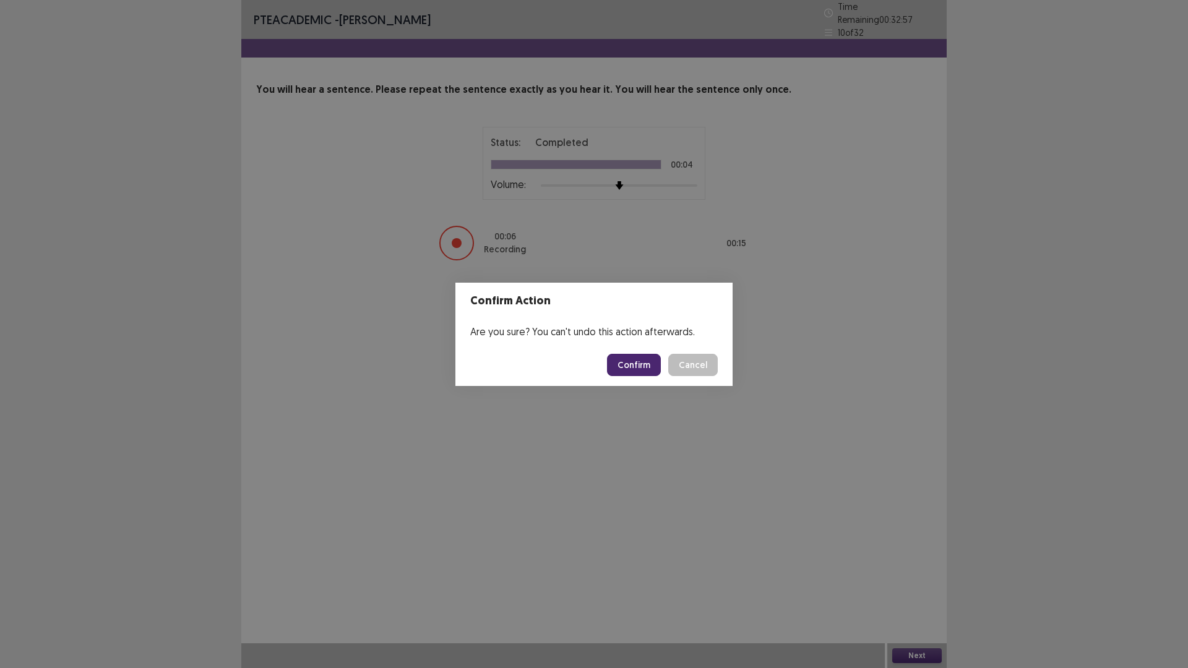
click at [642, 362] on button "Confirm" at bounding box center [634, 365] width 54 height 22
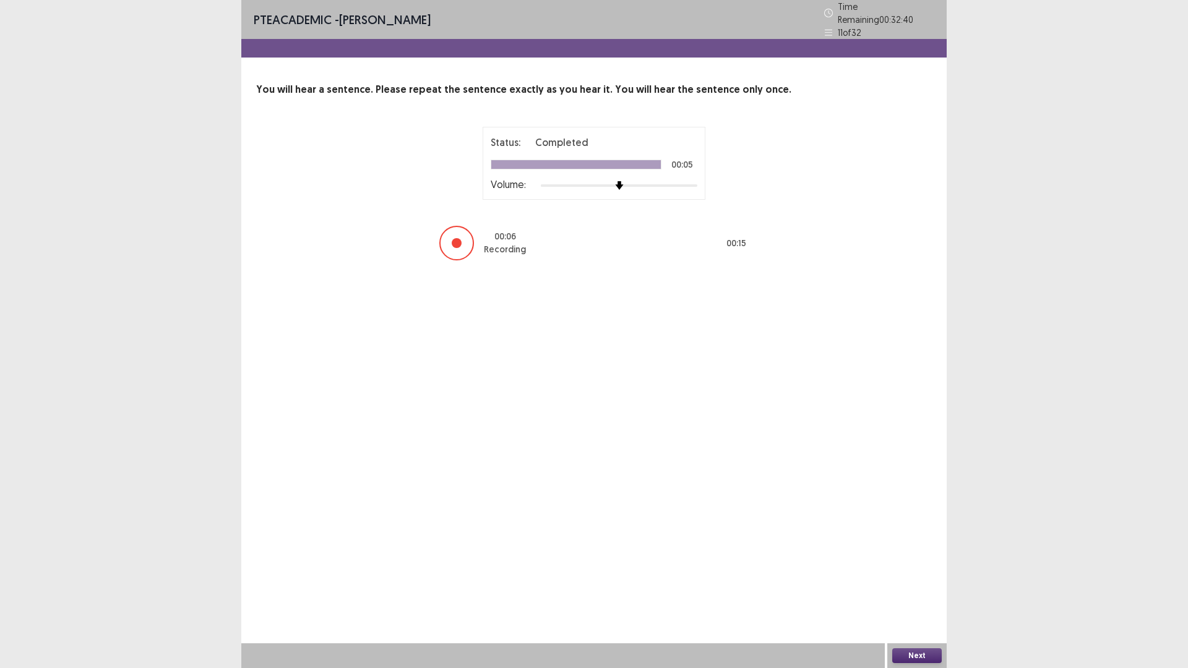
click at [929, 584] on button "Next" at bounding box center [917, 656] width 50 height 15
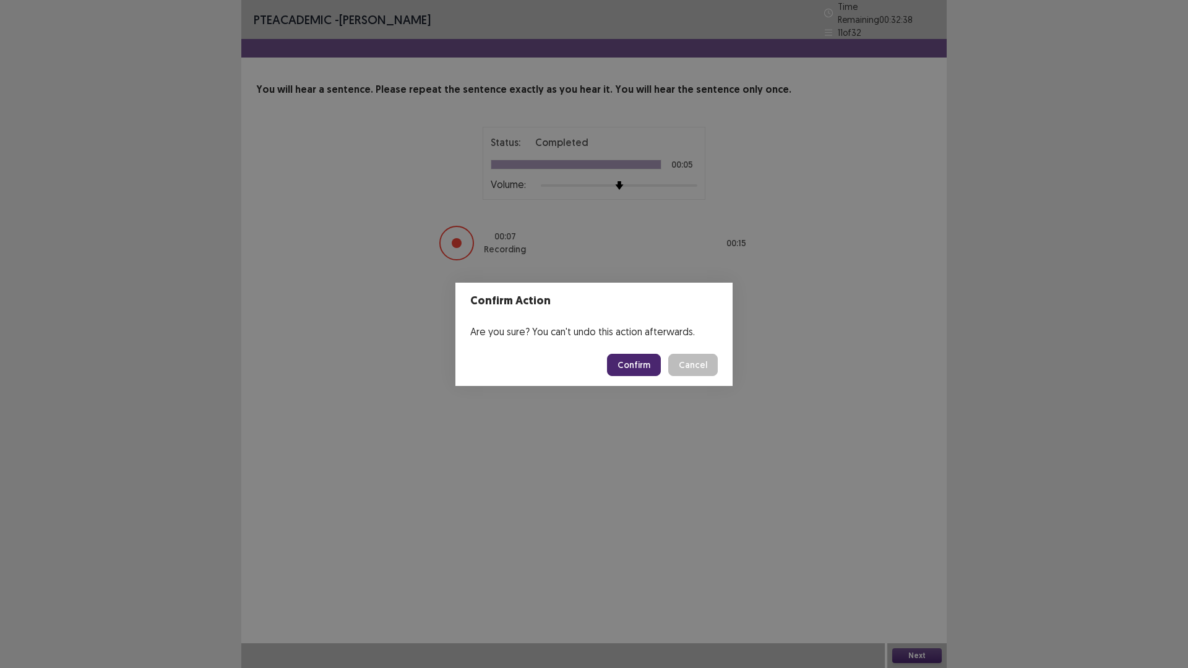
click at [653, 369] on button "Confirm" at bounding box center [634, 365] width 54 height 22
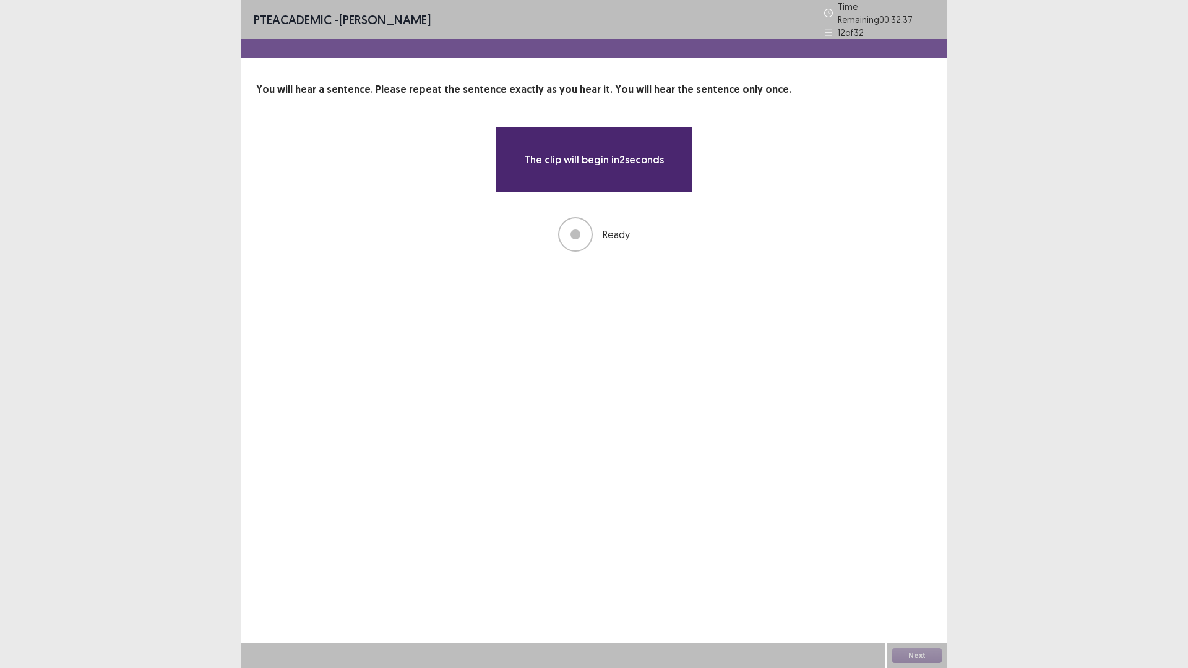
click at [1121, 222] on div "PTE academic - Mousumi Das Time Remaining 00 : 32 : 37 12 of 32 You will hear a…" at bounding box center [594, 334] width 1188 height 668
click at [1119, 216] on div "PTE academic - Mousumi Das Time Remaining 00 : 32 : 36 12 of 32 You will hear a…" at bounding box center [594, 334] width 1188 height 668
drag, startPoint x: 1119, startPoint y: 216, endPoint x: 1111, endPoint y: 244, distance: 29.6
